Goal: Communication & Community: Answer question/provide support

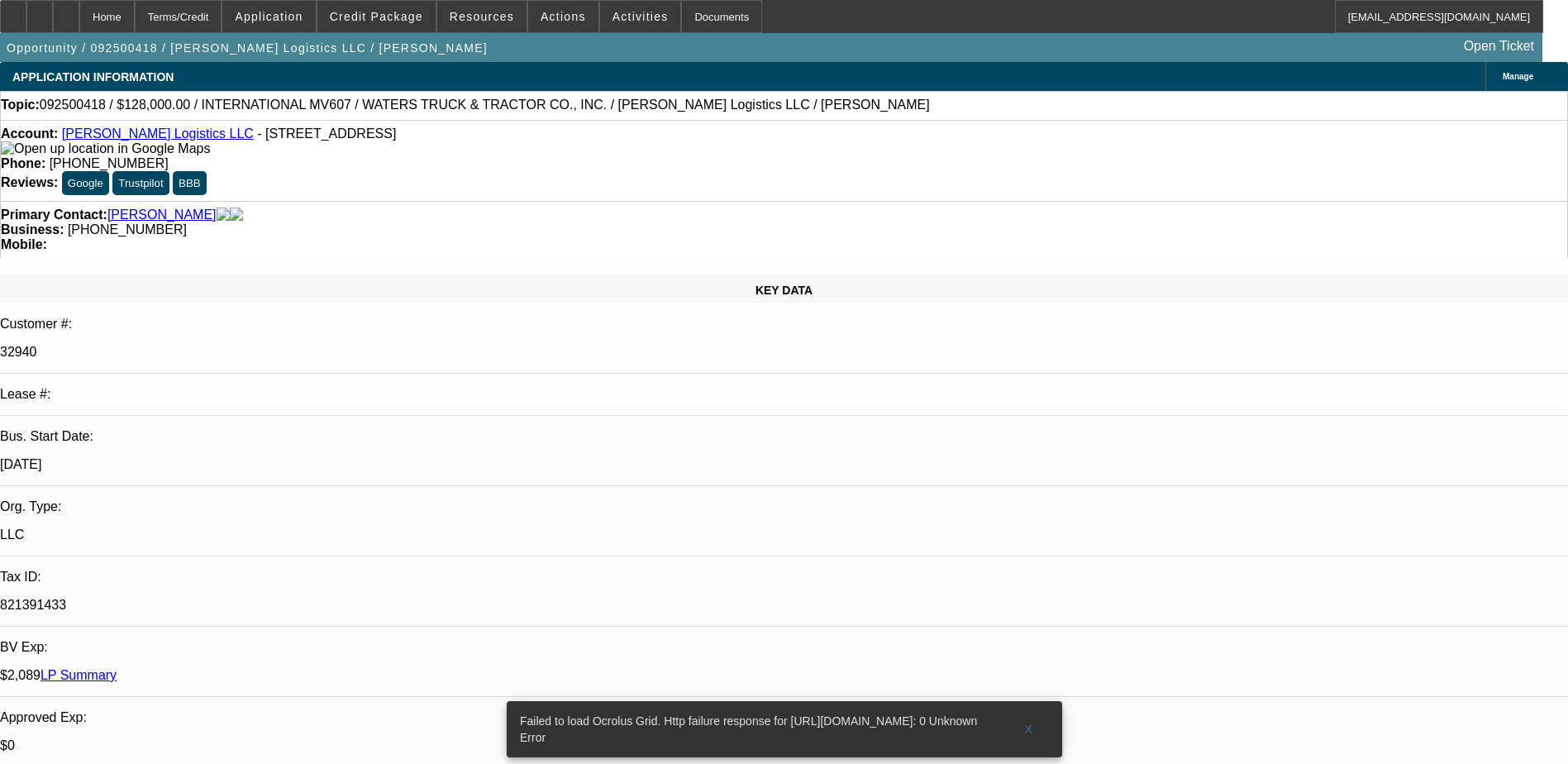
select select "0"
select select "2"
select select "0.1"
select select "1"
select select "2"
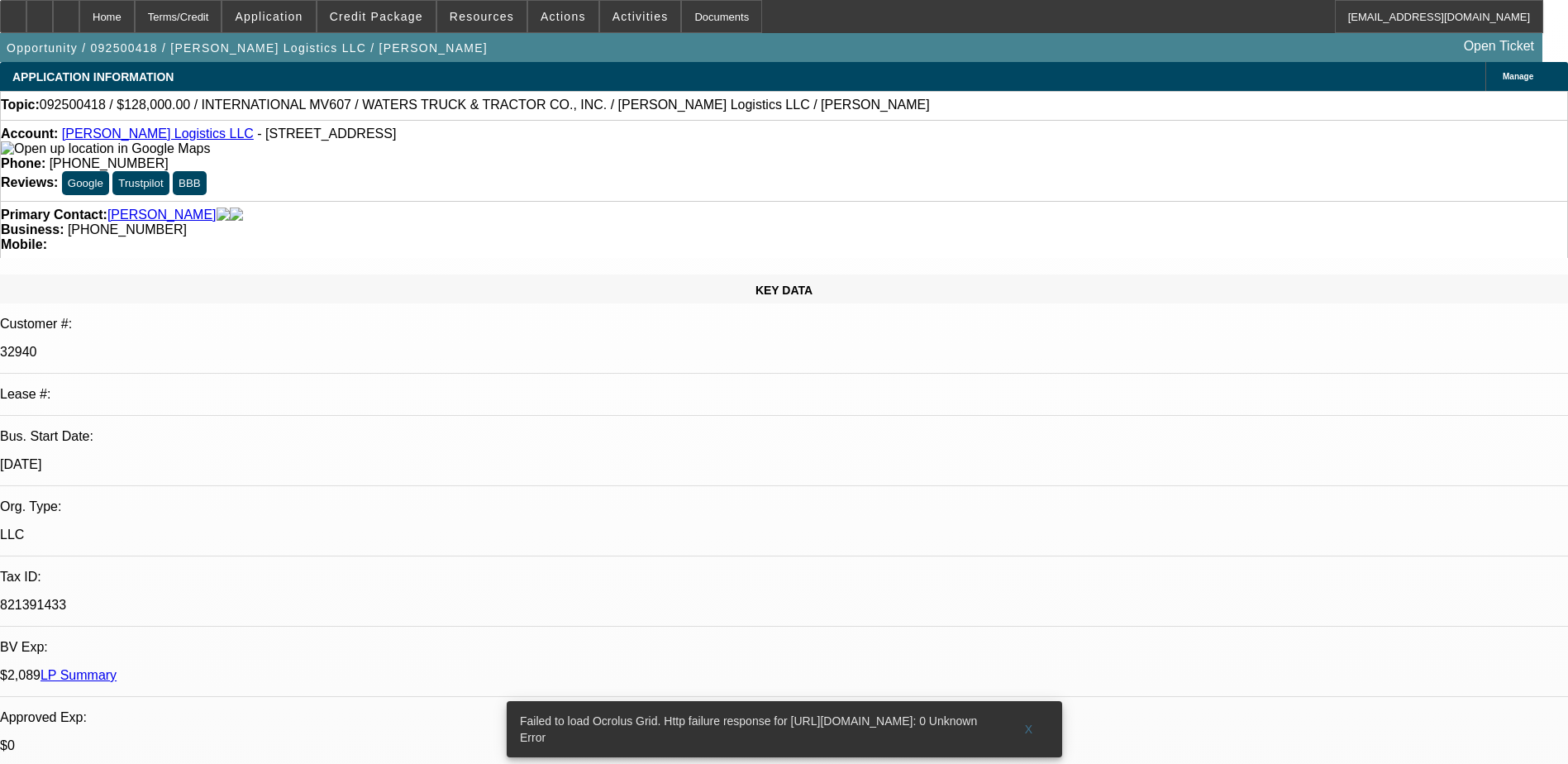
select select "4"
radio input "true"
drag, startPoint x: 1443, startPoint y: 289, endPoint x: 1184, endPoint y: 300, distance: 259.2
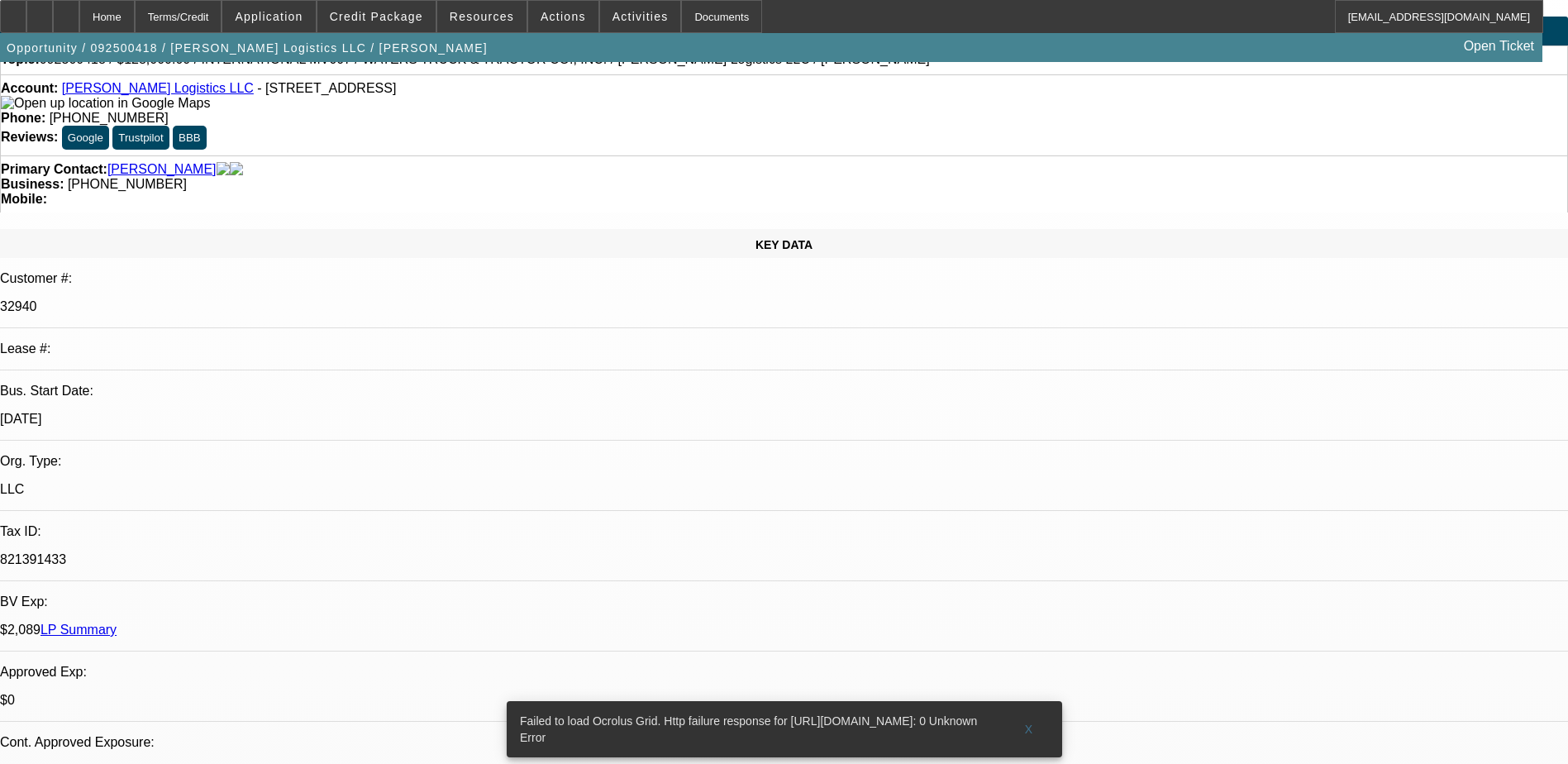
scroll to position [82, 0]
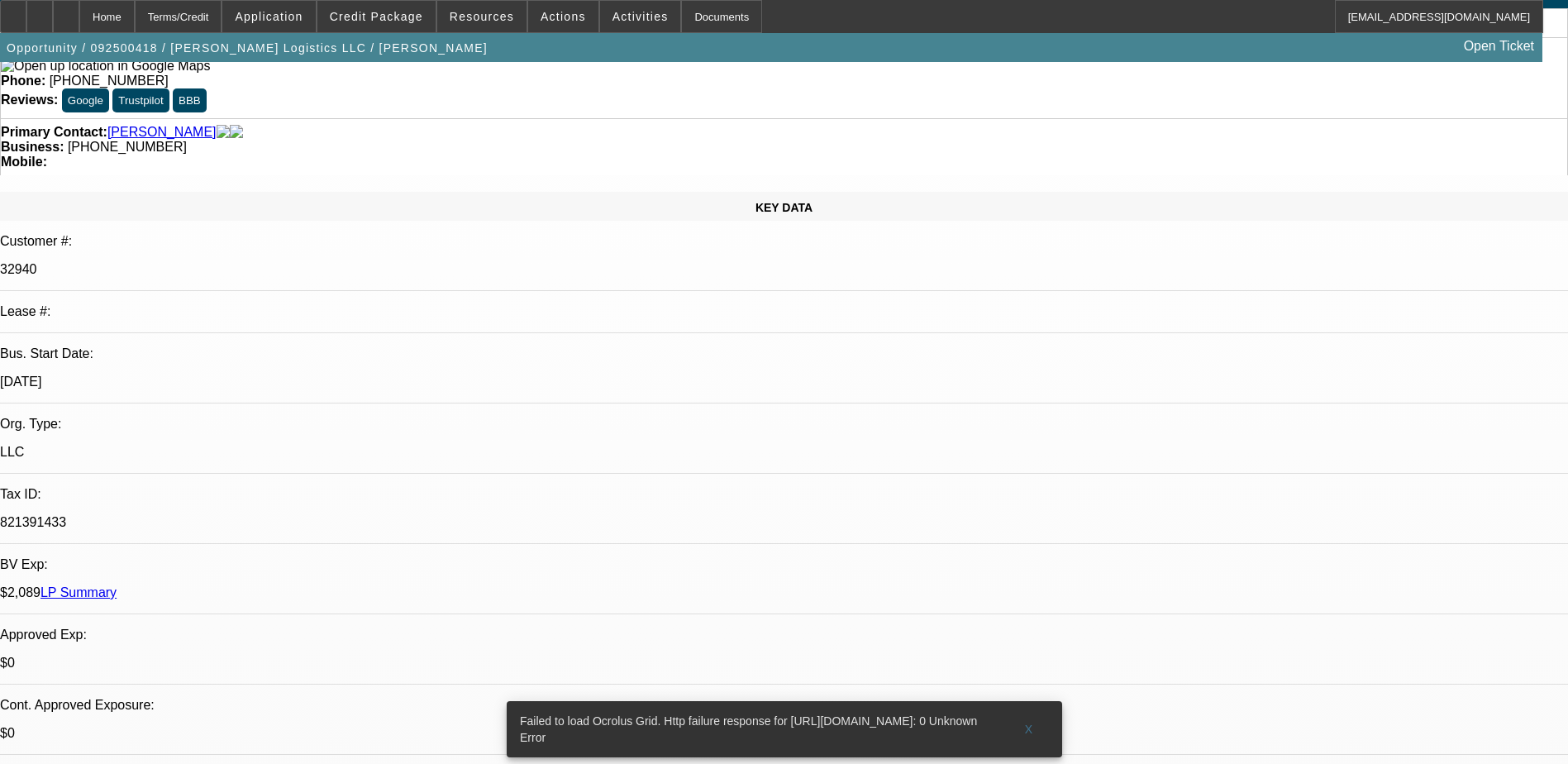
type textarea "SERVICE DEAL- GOOD CUSTOMER, WITH GOOD PAYING HISTORY TOTAL 17 PAYMENTS ARE MAD…"
radio input "false"
radio input "true"
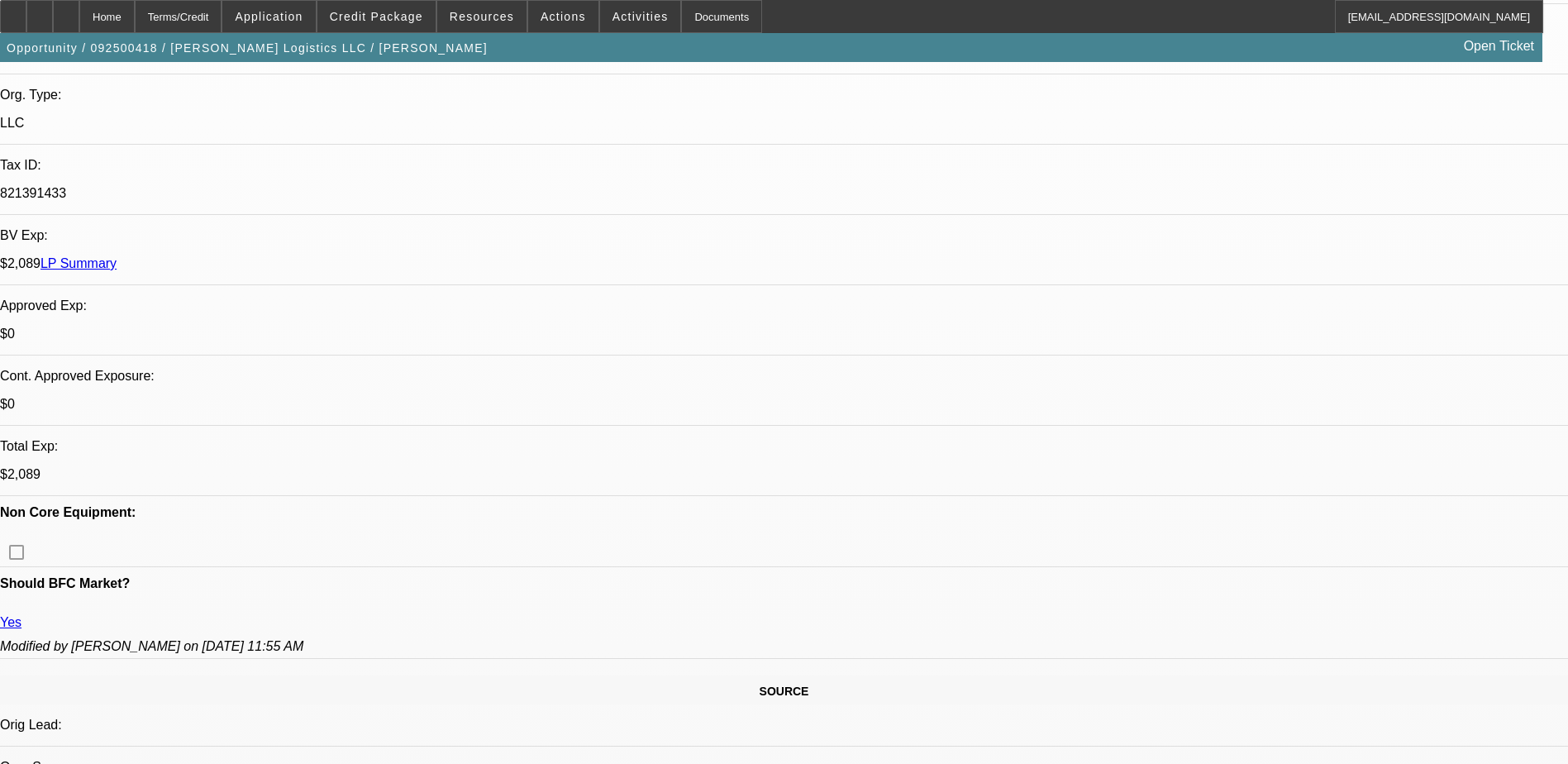
scroll to position [331, 0]
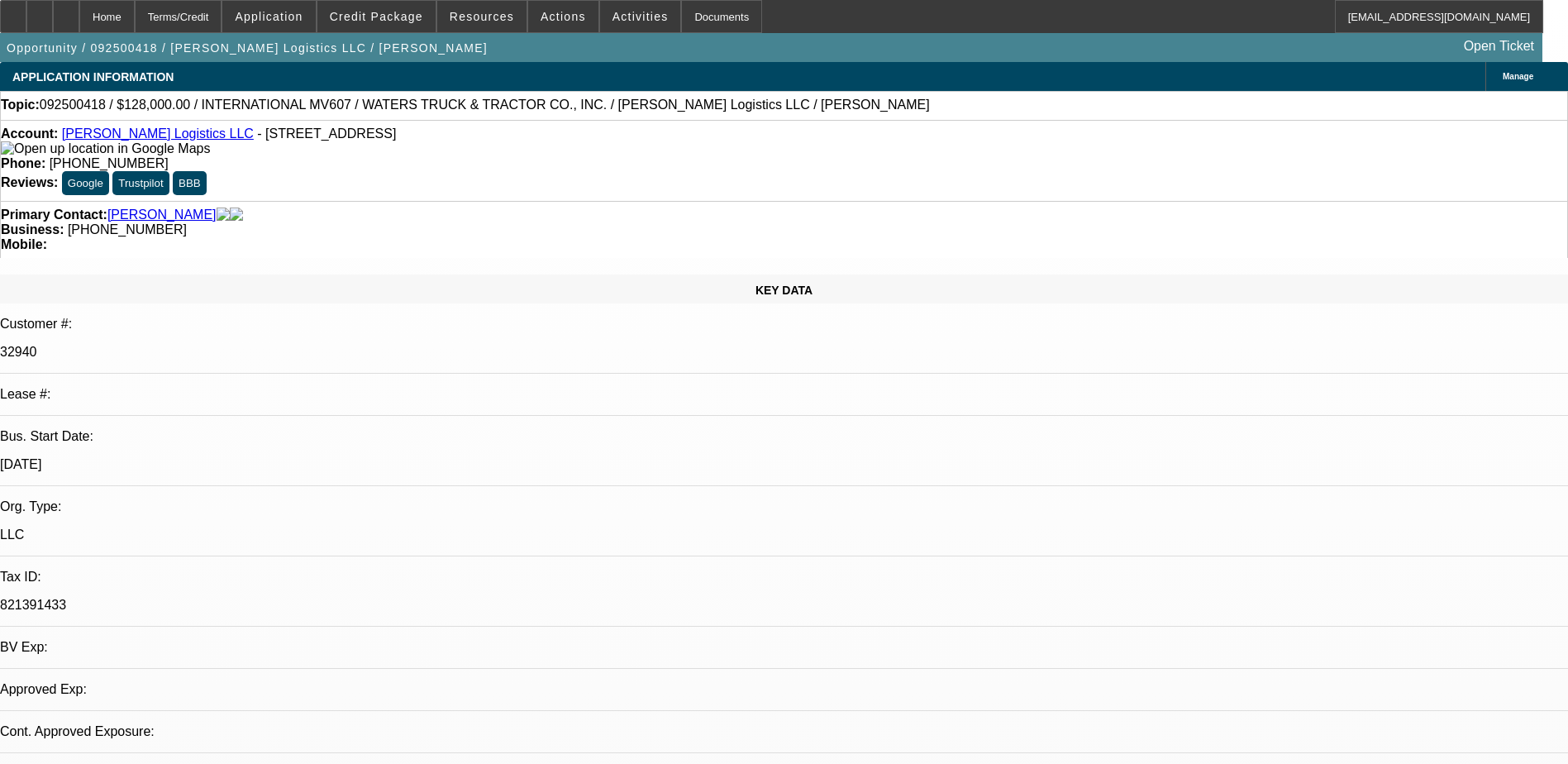
select select "0"
select select "2"
select select "0.1"
select select "1"
select select "2"
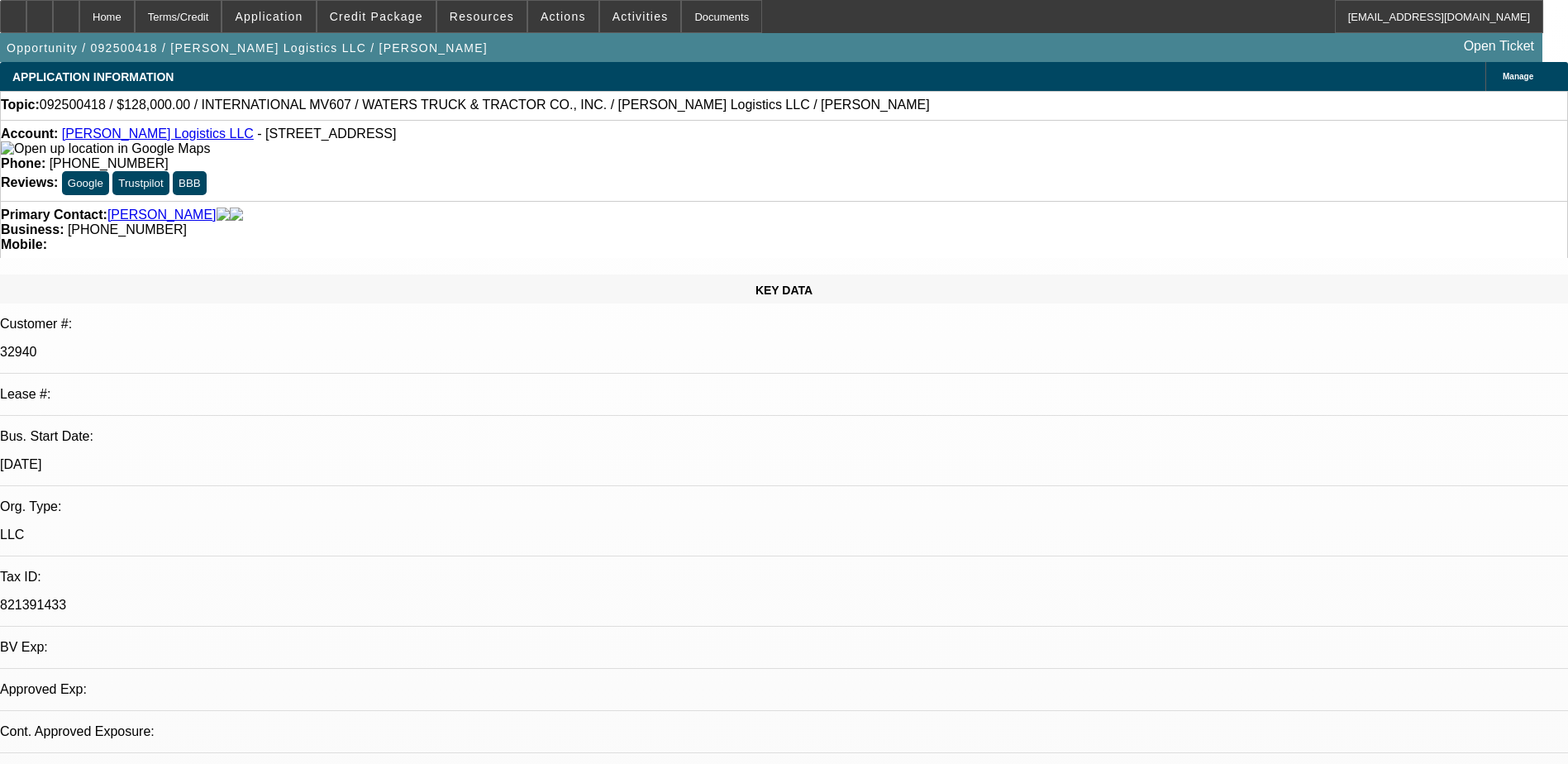
select select "4"
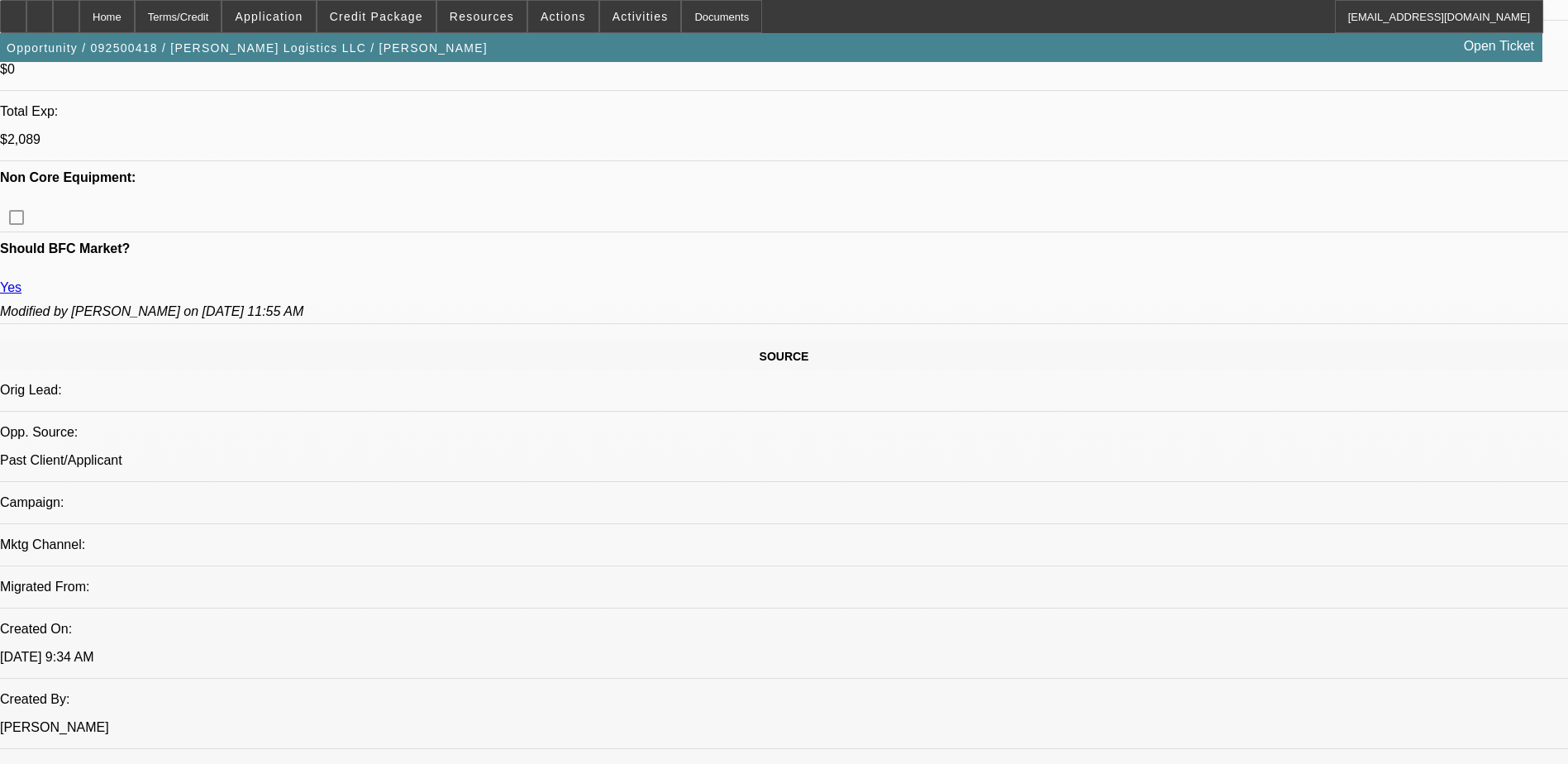
scroll to position [744, 0]
